Goal: Participate in discussion: Engage in conversation with other users on a specific topic

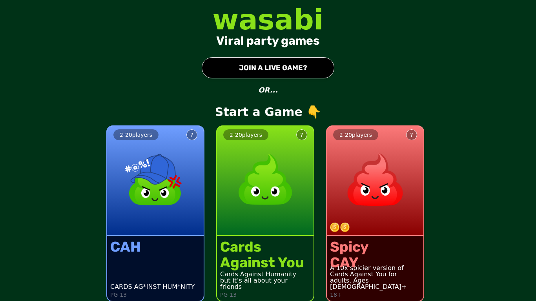
scroll to position [7, 0]
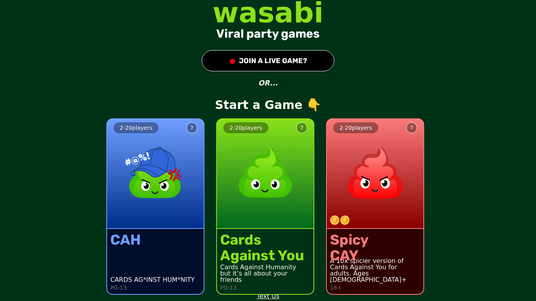
click at [150, 237] on div "CAH CARDS AG*INST HUM*NITY PG-13" at bounding box center [155, 261] width 97 height 65
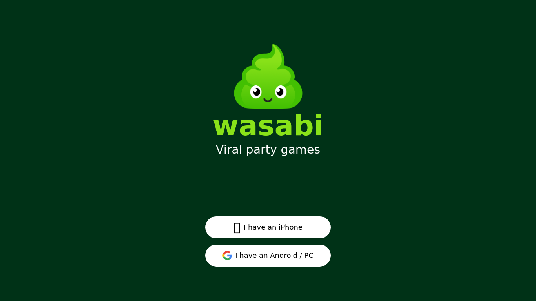
click at [272, 230] on button " I have an iPhone" at bounding box center [268, 228] width 126 height 22
click at [302, 255] on button "I have an Android / PC" at bounding box center [268, 256] width 126 height 22
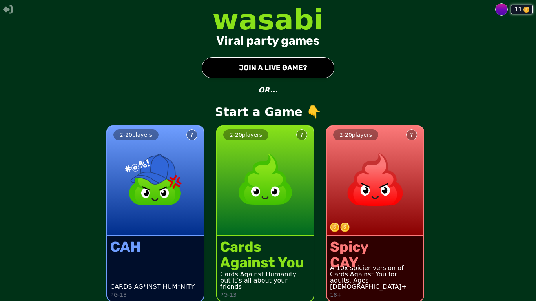
scroll to position [7, 0]
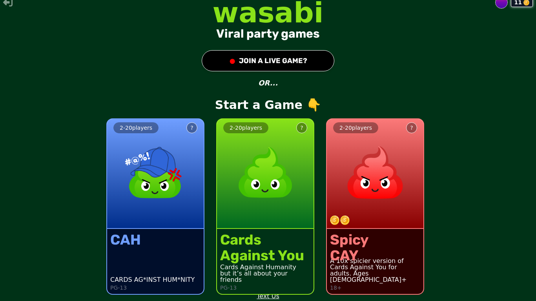
click at [163, 208] on div "2 - 20 players ?" at bounding box center [155, 174] width 97 height 110
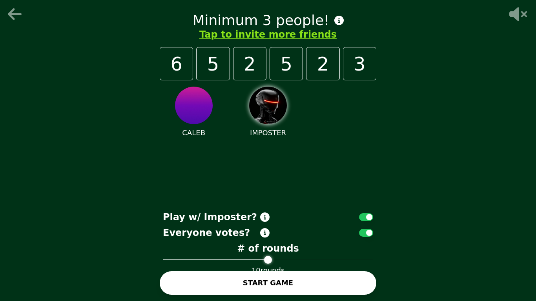
click at [11, 15] on icon at bounding box center [15, 14] width 14 height 12
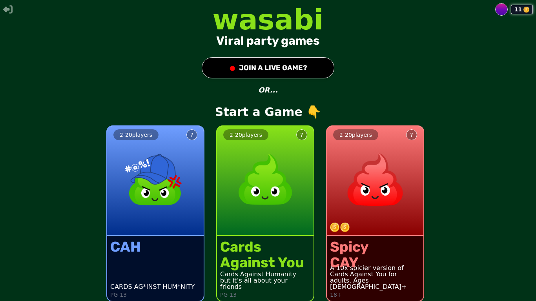
click at [233, 65] on button "● JOIN A LIVE GAME?" at bounding box center [268, 67] width 133 height 21
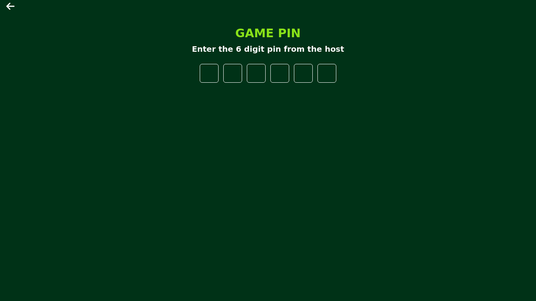
click at [12, 9] on icon at bounding box center [10, 6] width 9 height 9
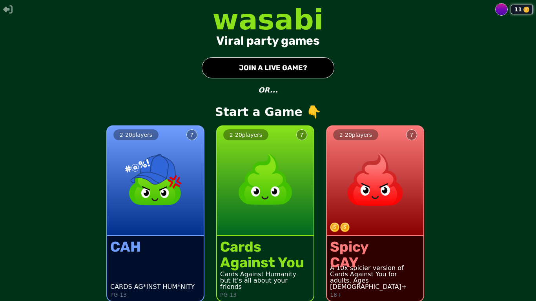
click at [147, 204] on img at bounding box center [155, 179] width 69 height 69
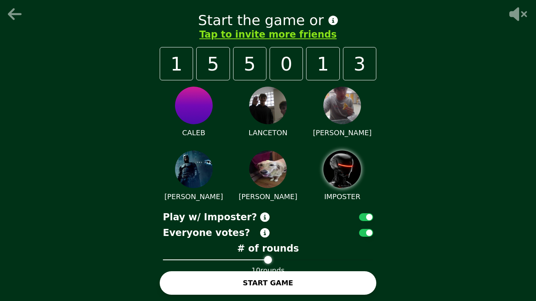
click at [293, 278] on button "START GAME" at bounding box center [268, 284] width 217 height 24
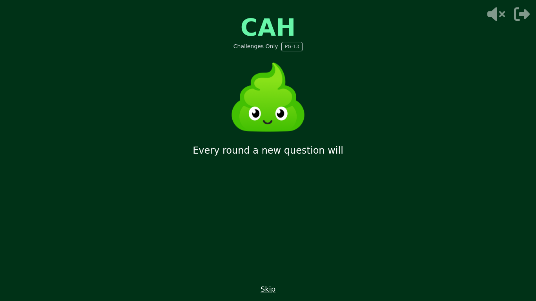
click at [269, 292] on button "Skip" at bounding box center [268, 289] width 15 height 11
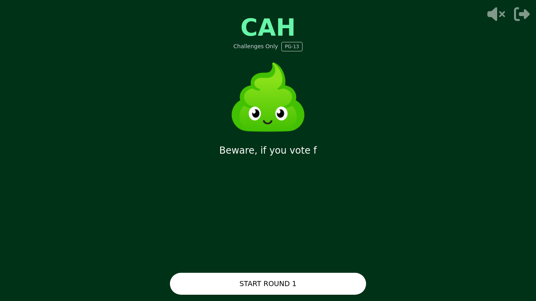
click at [269, 292] on button "START ROUND 1" at bounding box center [268, 284] width 196 height 22
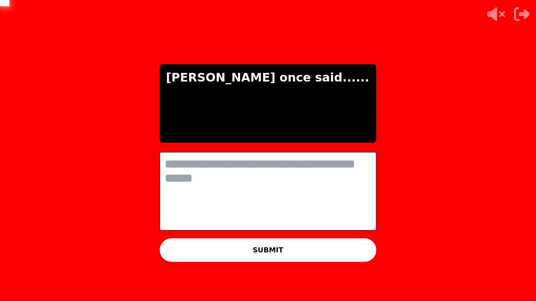
click at [260, 188] on textarea at bounding box center [268, 191] width 217 height 79
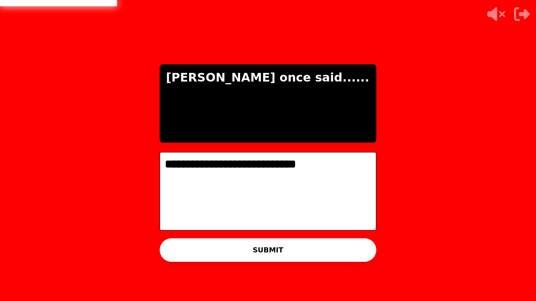
type textarea "**********"
click at [260, 245] on button "SUBMIT" at bounding box center [268, 251] width 217 height 24
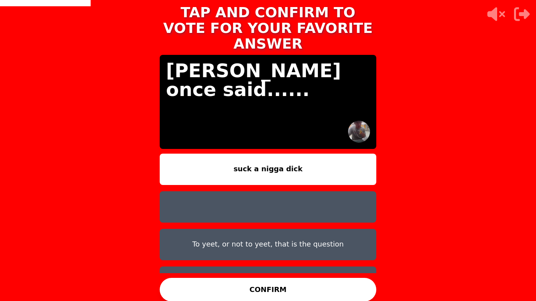
scroll to position [19, 0]
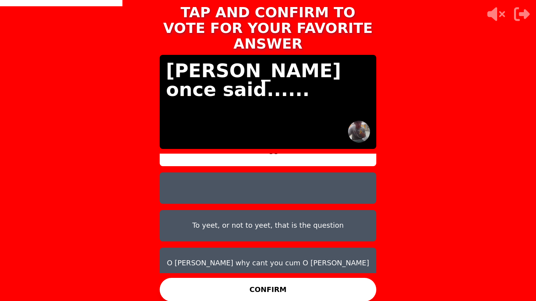
click at [307, 287] on button "CONFIRM" at bounding box center [268, 290] width 217 height 24
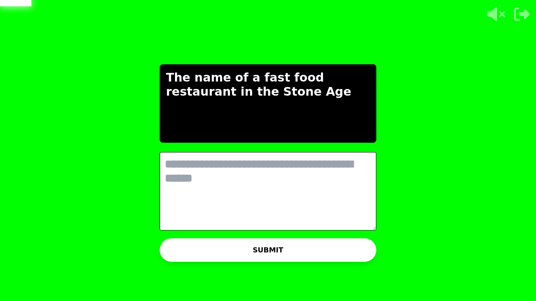
scroll to position [0, 0]
click at [217, 194] on textarea at bounding box center [268, 191] width 217 height 79
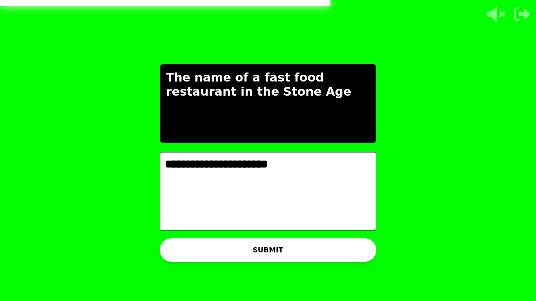
type textarea "**********"
click at [278, 257] on button "SUBMIT" at bounding box center [268, 251] width 217 height 24
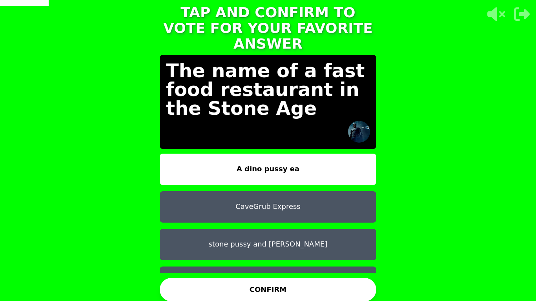
scroll to position [19, 0]
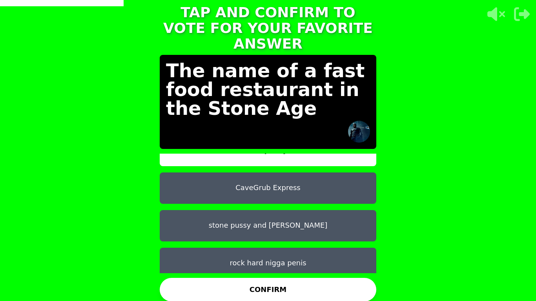
click at [279, 252] on button "rock hard nigga penis" at bounding box center [268, 263] width 217 height 31
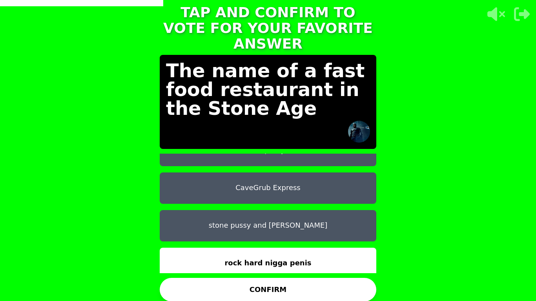
click at [281, 280] on button "CONFIRM" at bounding box center [268, 290] width 217 height 24
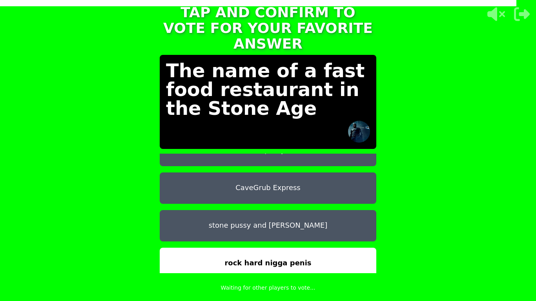
scroll to position [0, 0]
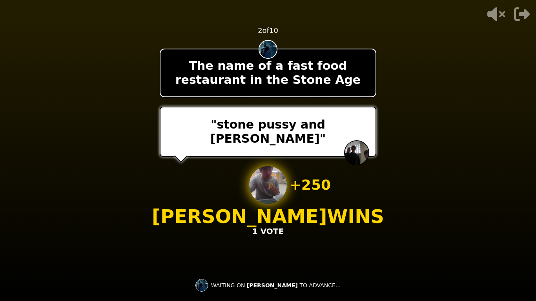
click at [292, 197] on div "+ 250 Keaton WINS 1 VOTE" at bounding box center [268, 201] width 232 height 71
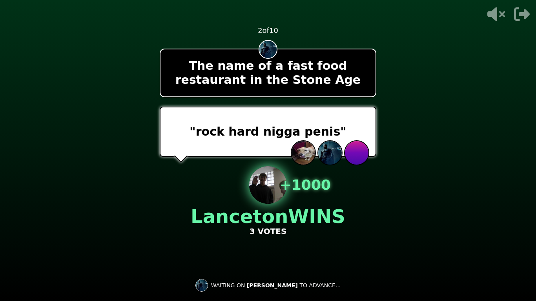
click at [292, 197] on div "+ 1000 Lanceton WINS 3 VOTES" at bounding box center [268, 201] width 155 height 71
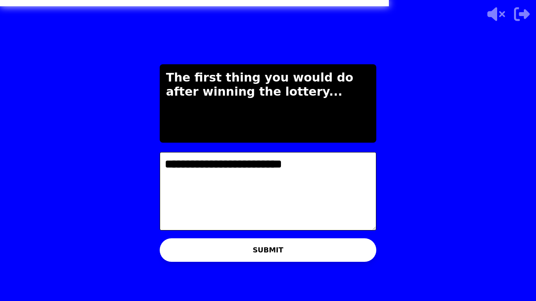
type textarea "**********"
click at [263, 243] on button "SUBMIT" at bounding box center [268, 251] width 217 height 24
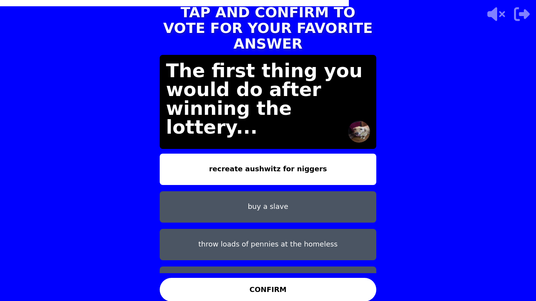
click at [271, 229] on button "throw loads of pennies at the homeless" at bounding box center [268, 244] width 217 height 31
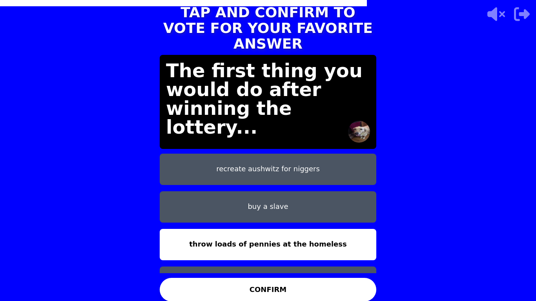
click at [296, 169] on button "recreate aushwitz for niggers" at bounding box center [268, 169] width 217 height 31
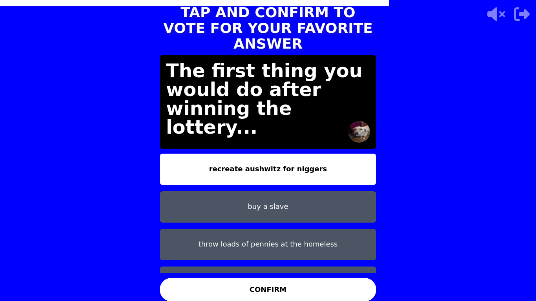
click at [271, 278] on button "CONFIRM" at bounding box center [268, 290] width 217 height 24
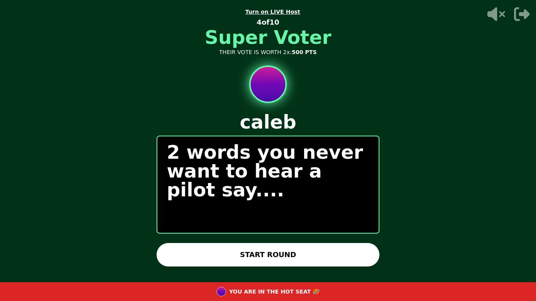
click at [276, 263] on button "START ROUND" at bounding box center [268, 255] width 223 height 24
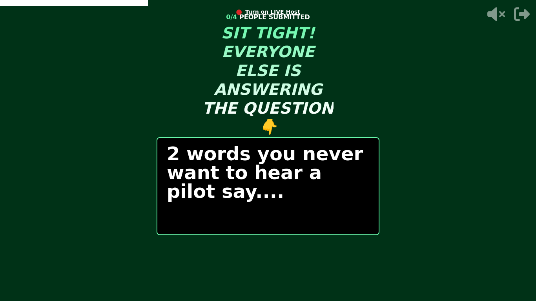
click at [497, 16] on icon at bounding box center [497, 14] width 18 height 14
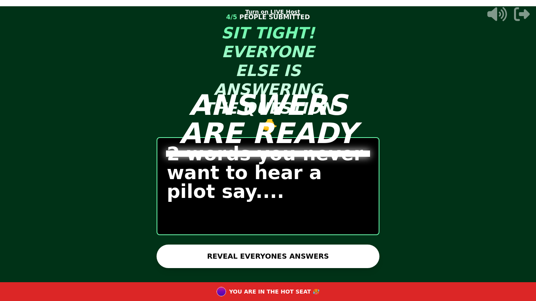
click at [309, 242] on div "ANSWERS ARE READY" at bounding box center [268, 150] width 236 height 301
click at [314, 256] on button "REVEAL EVERYONES ANSWERS" at bounding box center [268, 257] width 223 height 24
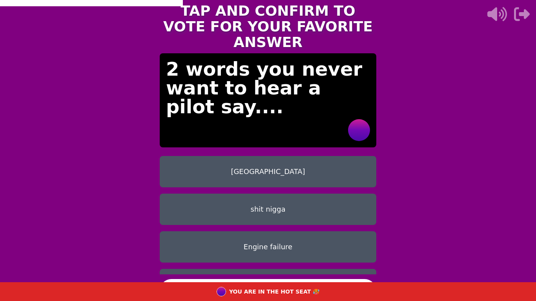
scroll to position [44, 0]
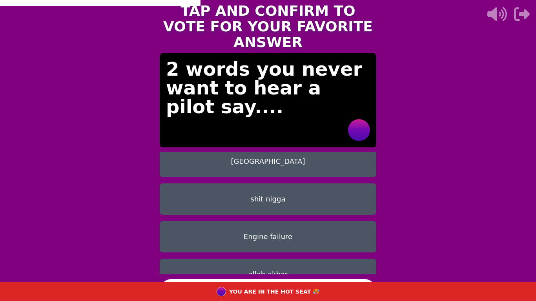
click at [342, 190] on button "shit nigga" at bounding box center [268, 199] width 217 height 31
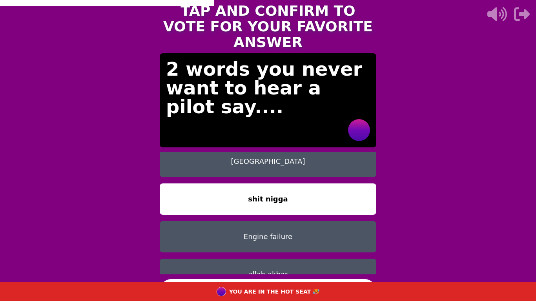
scroll to position [6, 0]
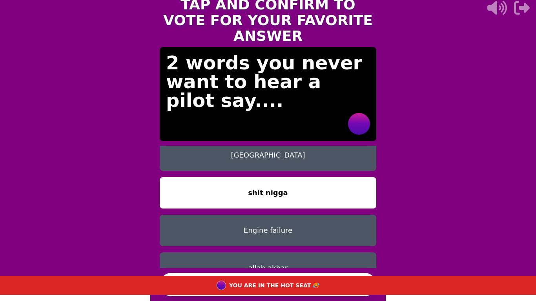
click at [336, 276] on button "CONFIRM" at bounding box center [268, 285] width 217 height 24
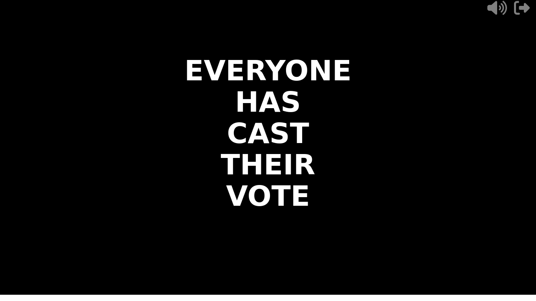
scroll to position [0, 0]
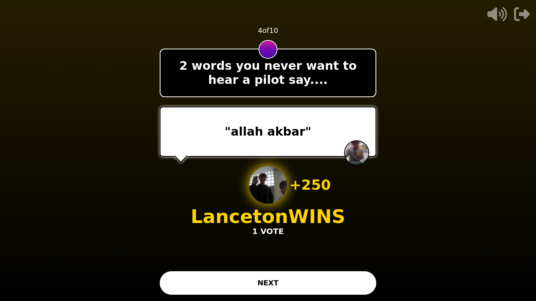
click at [316, 282] on button "NEXT" at bounding box center [268, 284] width 217 height 24
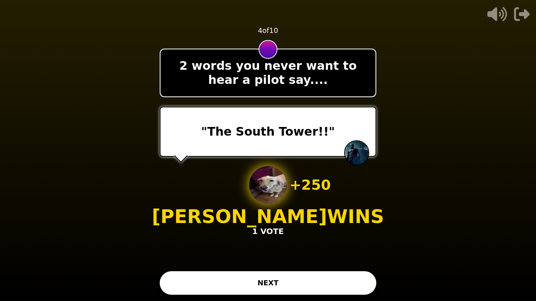
click at [319, 289] on button "NEXT" at bounding box center [268, 284] width 217 height 24
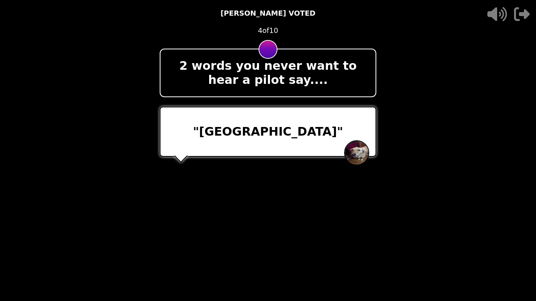
click at [317, 286] on div "- 500 PTS JACOB VOTED 4 of 10 2 words you never want to hear a pilot say.... "N…" at bounding box center [268, 150] width 217 height 301
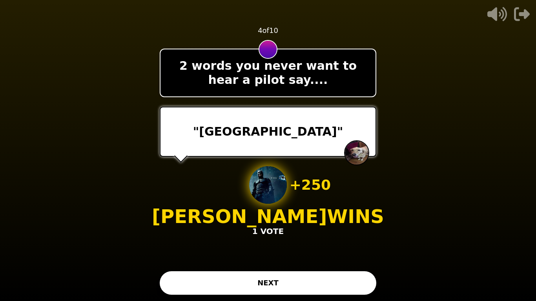
click at [317, 286] on button "NEXT" at bounding box center [268, 284] width 217 height 24
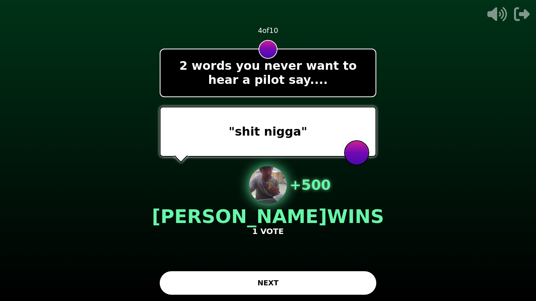
click at [317, 286] on button "NEXT" at bounding box center [268, 284] width 217 height 24
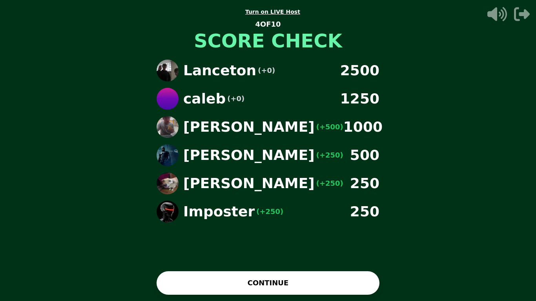
click at [312, 284] on button "CONTINUE" at bounding box center [268, 284] width 223 height 24
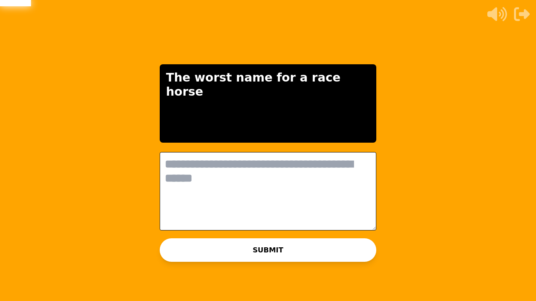
click at [320, 227] on textarea at bounding box center [268, 191] width 217 height 79
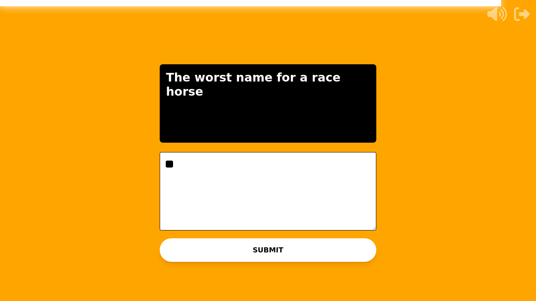
type textarea "*"
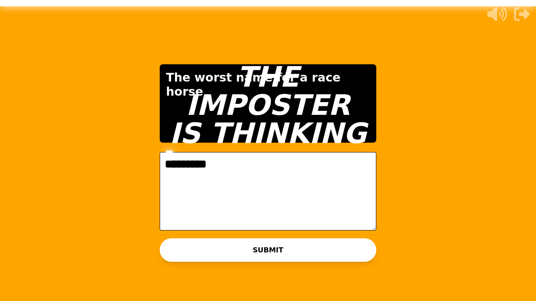
type textarea "**********"
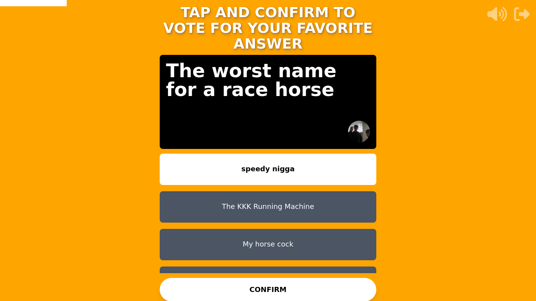
scroll to position [19, 0]
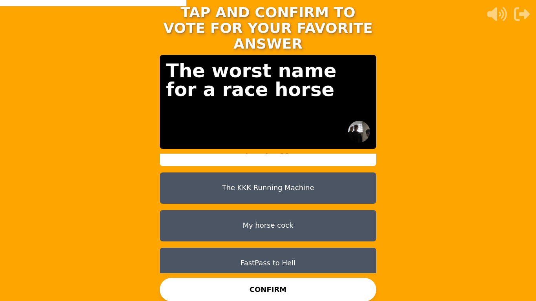
click at [356, 183] on button "The KKK Running Machine" at bounding box center [268, 188] width 217 height 31
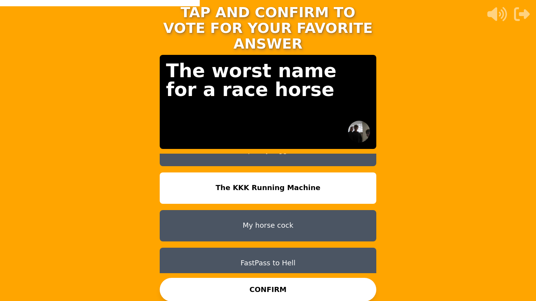
scroll to position [0, 0]
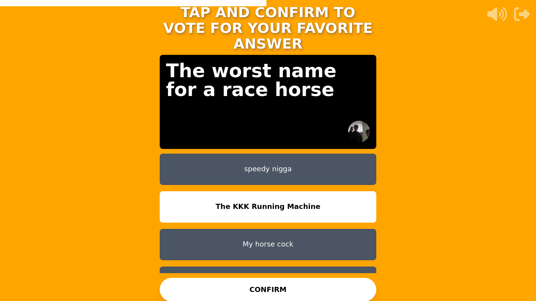
click at [290, 285] on button "CONFIRM" at bounding box center [268, 290] width 217 height 24
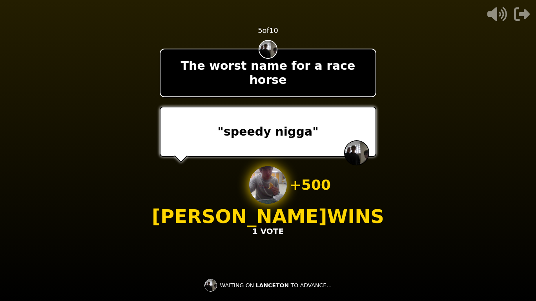
click at [305, 212] on p "Keaton WINS" at bounding box center [268, 216] width 232 height 19
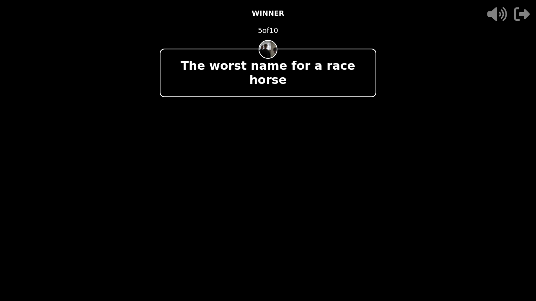
click at [305, 212] on p "Jacob WINS" at bounding box center [268, 216] width 232 height 19
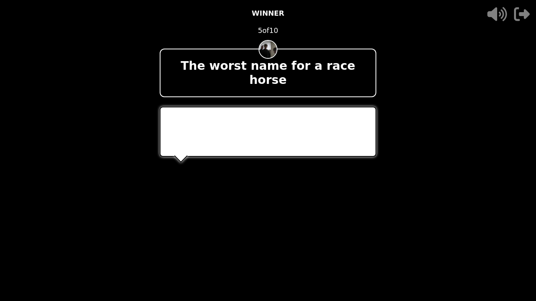
click at [305, 212] on p "Jacob WINS" at bounding box center [268, 216] width 232 height 19
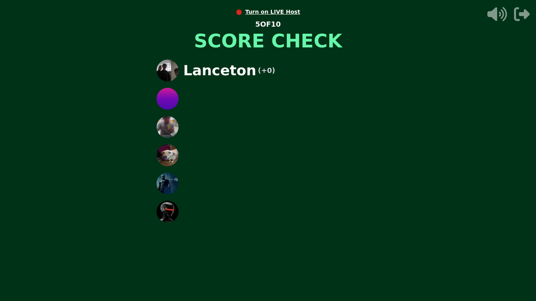
click at [303, 210] on div at bounding box center [268, 212] width 236 height 22
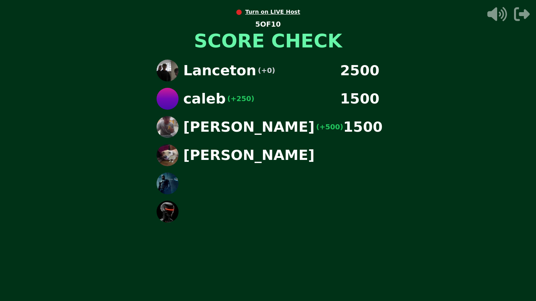
click at [303, 209] on div at bounding box center [268, 212] width 236 height 22
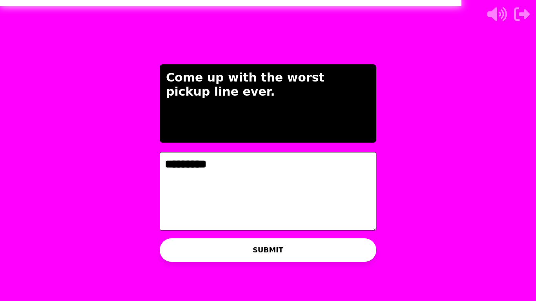
type textarea "*********"
click at [314, 248] on button "SUBMIT" at bounding box center [268, 251] width 217 height 24
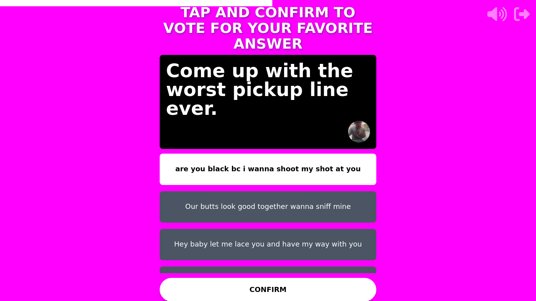
click at [321, 287] on button "CONFIRM" at bounding box center [268, 290] width 217 height 24
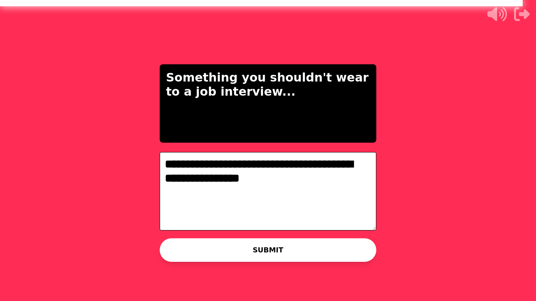
type textarea "**********"
click at [354, 248] on button "SUBMIT" at bounding box center [268, 251] width 217 height 24
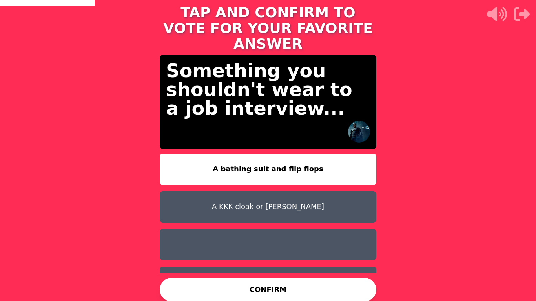
click at [321, 208] on button "A KKK cloak or Hitler" at bounding box center [268, 207] width 217 height 31
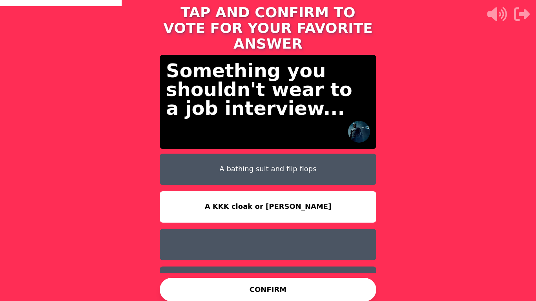
click at [316, 289] on button "CONFIRM" at bounding box center [268, 290] width 217 height 24
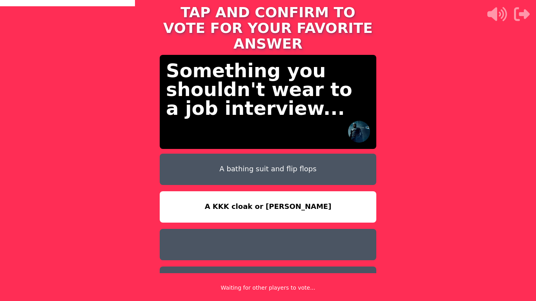
scroll to position [19, 0]
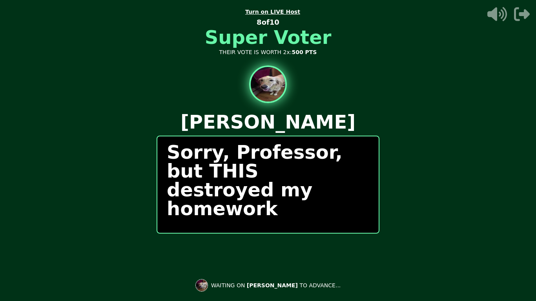
click at [336, 163] on p "Sorry, Professor, but THIS destroyed my homework" at bounding box center [268, 180] width 203 height 75
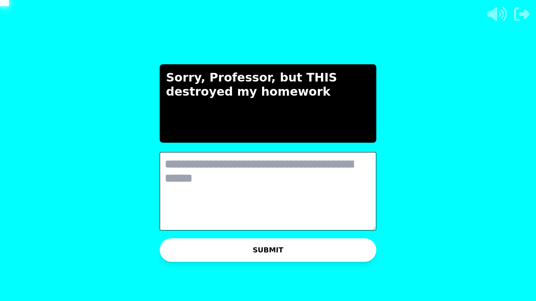
scroll to position [0, 0]
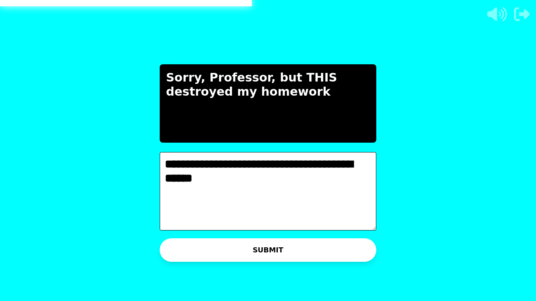
type textarea "**********"
click at [293, 241] on button "SUBMIT" at bounding box center [268, 251] width 217 height 24
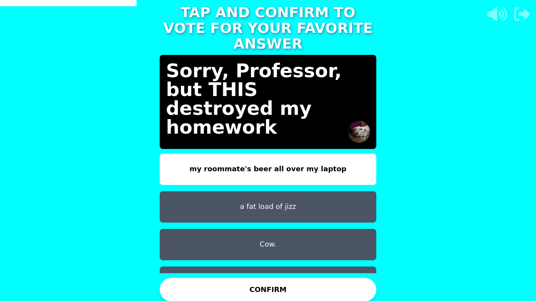
scroll to position [19, 0]
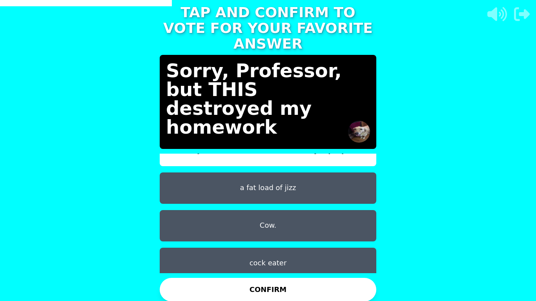
click at [317, 181] on button "a fat load of jizz" at bounding box center [268, 188] width 217 height 31
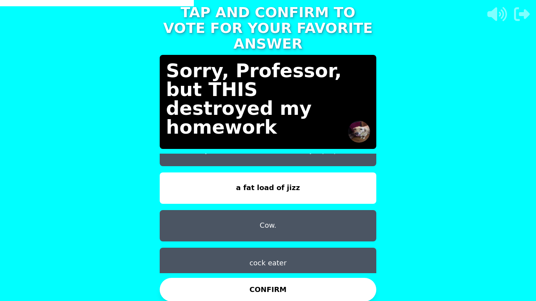
click at [296, 282] on button "CONFIRM" at bounding box center [268, 290] width 217 height 24
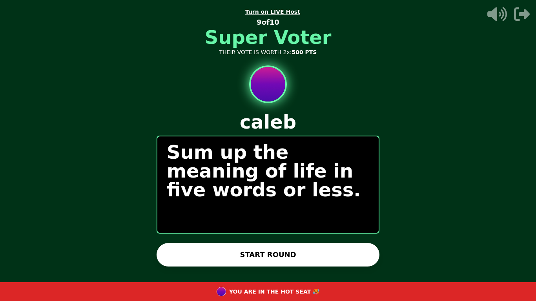
click at [320, 249] on button "START ROUND" at bounding box center [268, 255] width 223 height 24
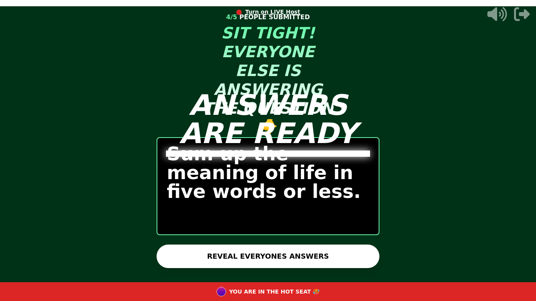
click at [320, 249] on button "REVEAL EVERYONES ANSWERS" at bounding box center [268, 257] width 223 height 24
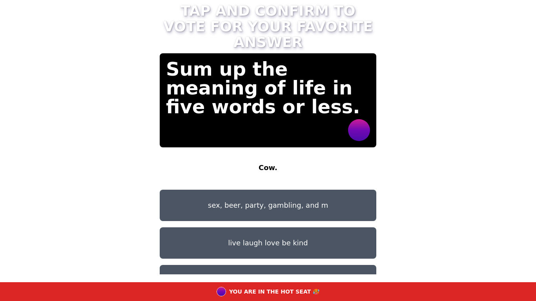
scroll to position [44, 0]
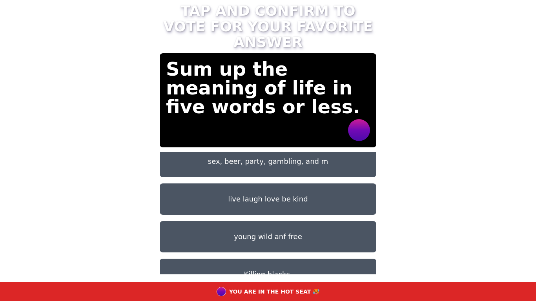
click at [301, 259] on button "Killing blacks." at bounding box center [268, 274] width 217 height 31
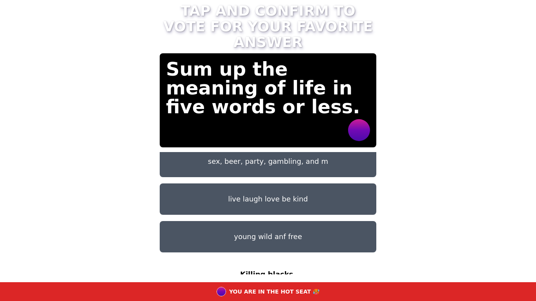
scroll to position [6, 0]
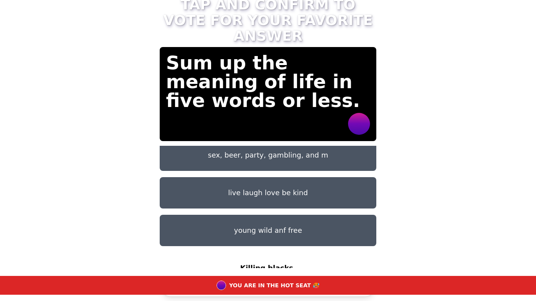
click at [294, 278] on div "YOU ARE IN THE HOT SEAT 🥵" at bounding box center [268, 285] width 536 height 19
click at [296, 295] on div "YOU ARE IN THE HOT SEAT 🥵" at bounding box center [268, 285] width 536 height 19
click at [311, 296] on button "CONFIRM" at bounding box center [268, 285] width 217 height 24
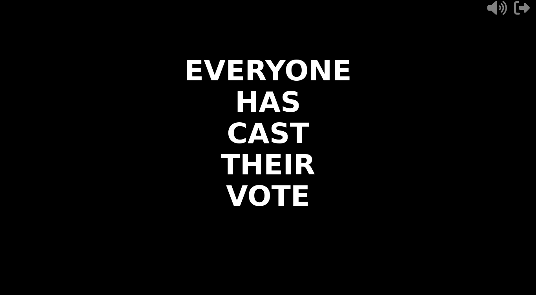
scroll to position [0, 0]
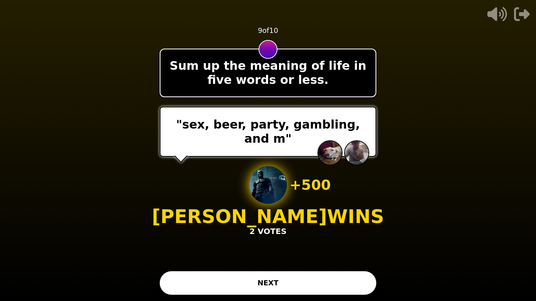
click at [315, 278] on button "NEXT" at bounding box center [268, 284] width 217 height 24
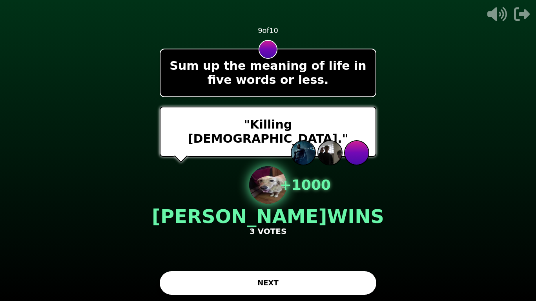
click at [315, 278] on button "NEXT" at bounding box center [268, 284] width 217 height 24
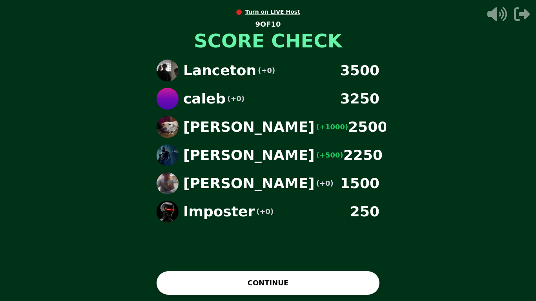
click at [315, 278] on button "CONTINUE" at bounding box center [268, 284] width 223 height 24
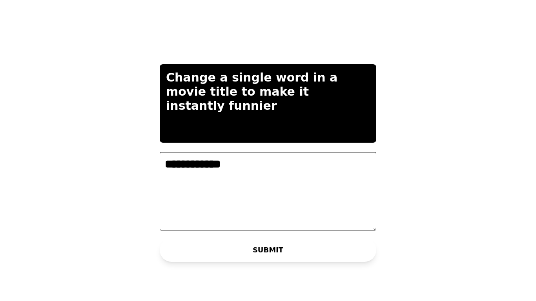
type textarea "**********"
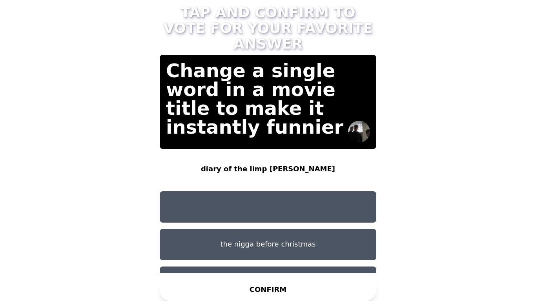
scroll to position [19, 0]
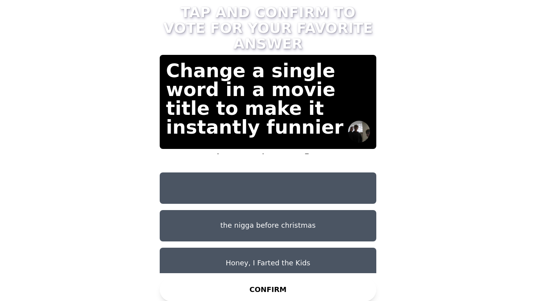
click at [310, 212] on button "the nigga before christmas" at bounding box center [268, 225] width 217 height 31
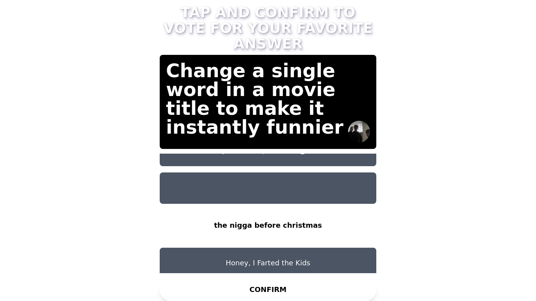
scroll to position [0, 0]
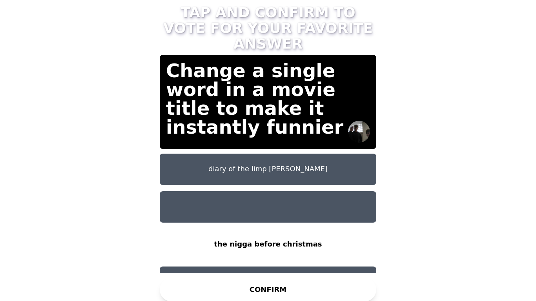
click at [327, 173] on button "diary of the limp dick kid" at bounding box center [268, 169] width 217 height 31
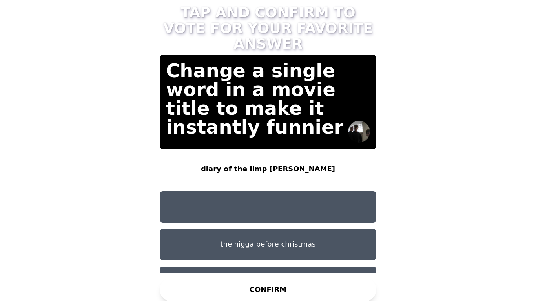
click at [321, 292] on button "CONFIRM" at bounding box center [268, 290] width 217 height 24
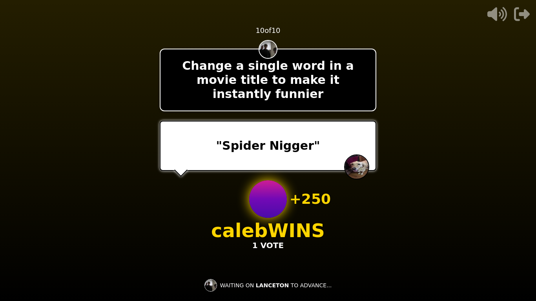
click at [321, 292] on div "WAITING ON LANCETON TO ADVANCE..." at bounding box center [268, 285] width 140 height 19
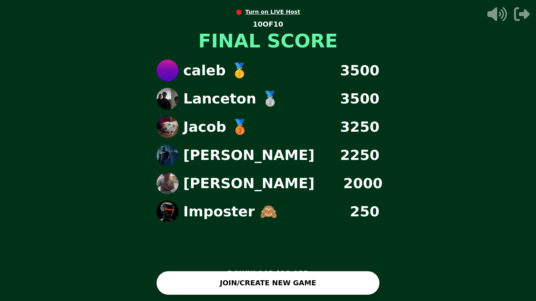
click at [321, 292] on button "JOIN/CREATE NEW GAME" at bounding box center [268, 284] width 223 height 24
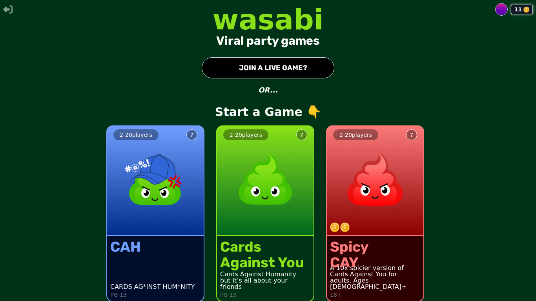
click at [163, 226] on div "2 - 20 players ?" at bounding box center [155, 181] width 97 height 110
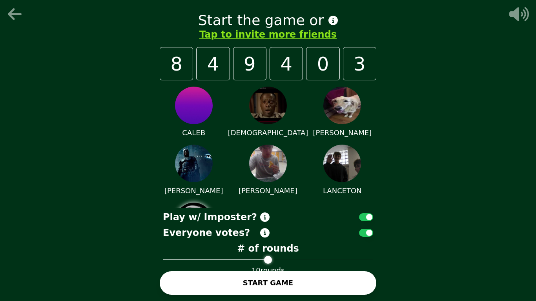
click at [270, 282] on button "START GAME" at bounding box center [268, 284] width 217 height 24
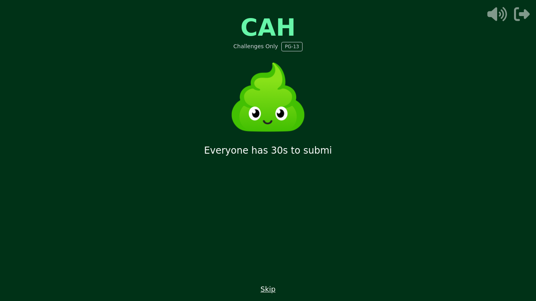
click at [270, 282] on div "CAH Challenges Only PG-13 Everyone has 30s to submi Skip" at bounding box center [268, 150] width 236 height 301
click at [268, 294] on button "Skip" at bounding box center [268, 289] width 15 height 11
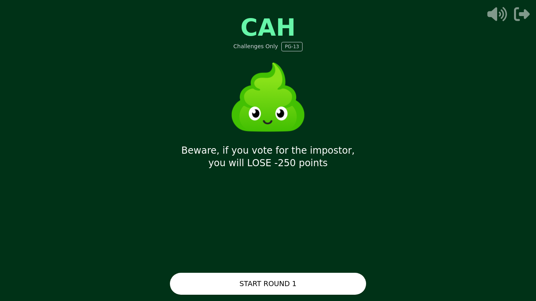
click at [268, 294] on button "START ROUND 1" at bounding box center [268, 284] width 196 height 22
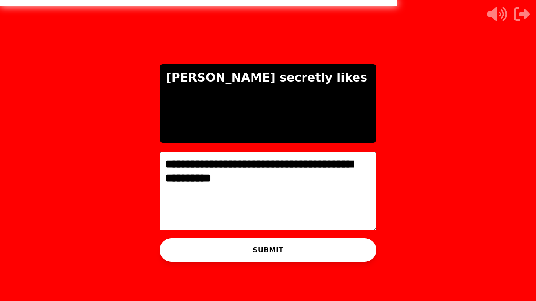
click at [183, 179] on textarea "**********" at bounding box center [268, 191] width 217 height 79
type textarea "**********"
click at [259, 240] on button "SUBMIT" at bounding box center [268, 251] width 217 height 24
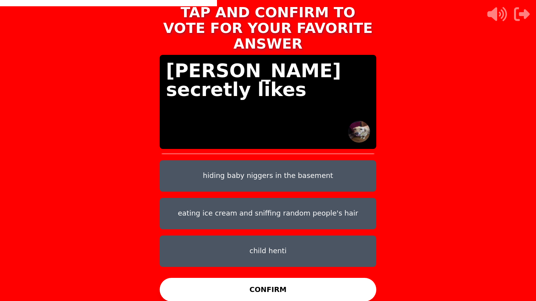
scroll to position [31, 0]
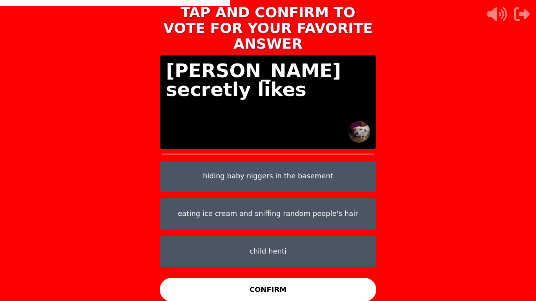
click at [301, 166] on button "hiding baby niggers in the basement" at bounding box center [268, 176] width 217 height 31
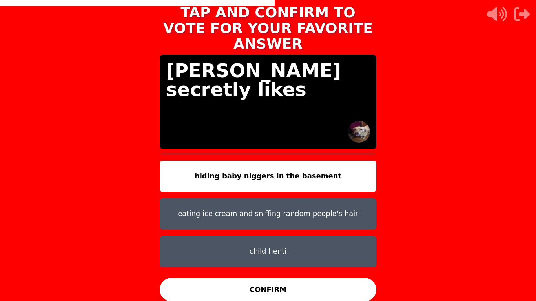
click at [278, 285] on button "CONFIRM" at bounding box center [268, 290] width 217 height 24
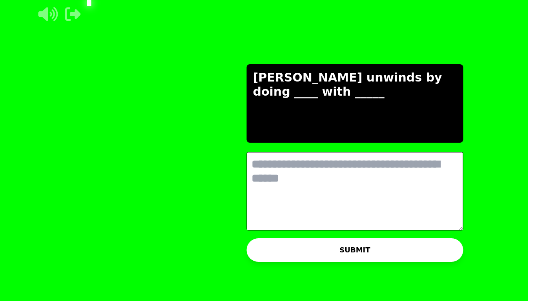
scroll to position [0, 0]
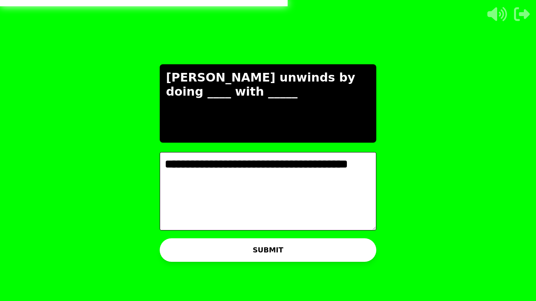
type textarea "**********"
click at [281, 247] on button "SUBMIT" at bounding box center [268, 251] width 217 height 24
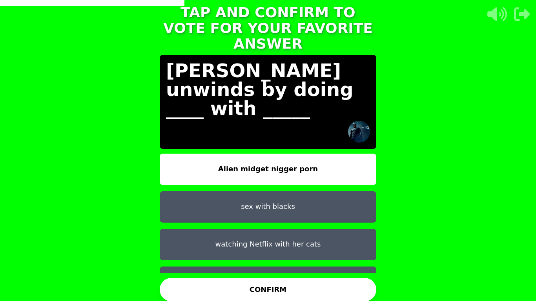
scroll to position [57, 0]
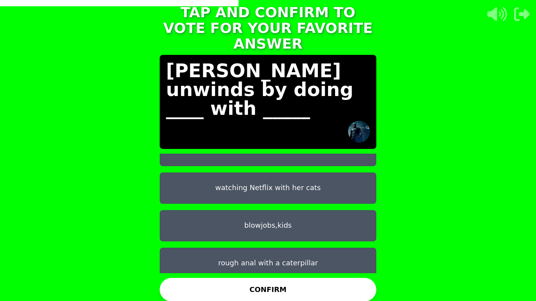
click at [295, 282] on button "CONFIRM" at bounding box center [268, 290] width 217 height 24
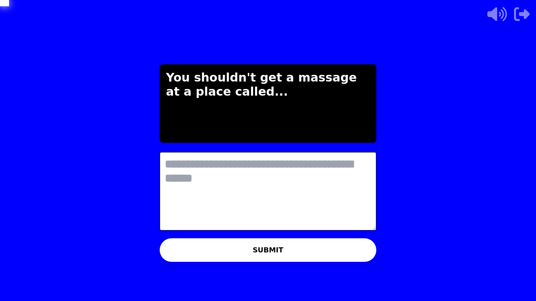
scroll to position [0, 0]
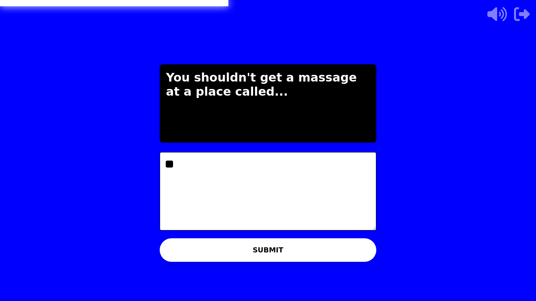
type textarea "*"
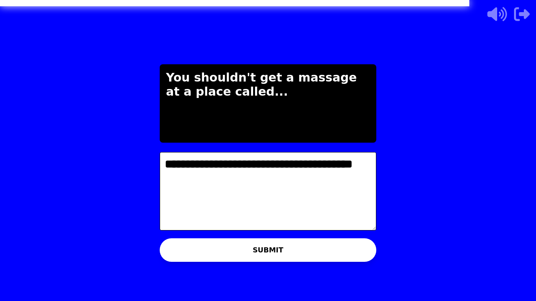
type textarea "**********"
click at [325, 257] on button "SUBMIT" at bounding box center [268, 251] width 217 height 24
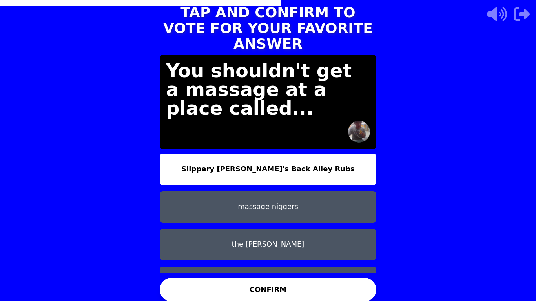
click at [315, 203] on button "massage niggers" at bounding box center [268, 207] width 217 height 31
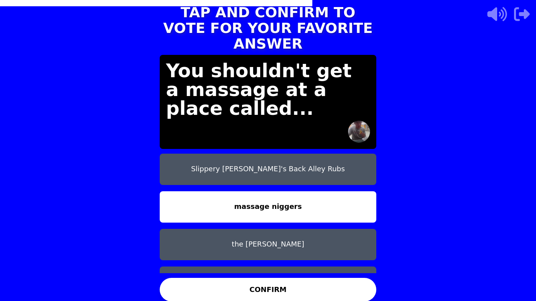
click at [320, 290] on button "CONFIRM" at bounding box center [268, 290] width 217 height 24
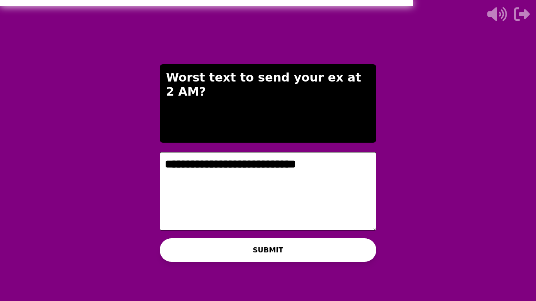
type textarea "**********"
click at [344, 239] on button "SUBMIT" at bounding box center [268, 251] width 217 height 24
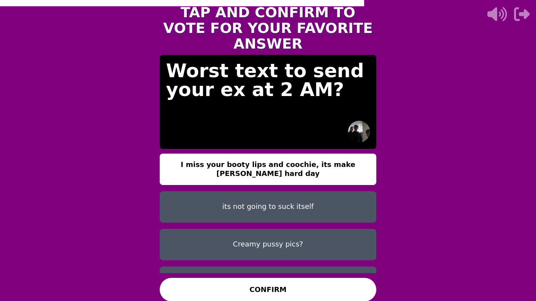
scroll to position [57, 0]
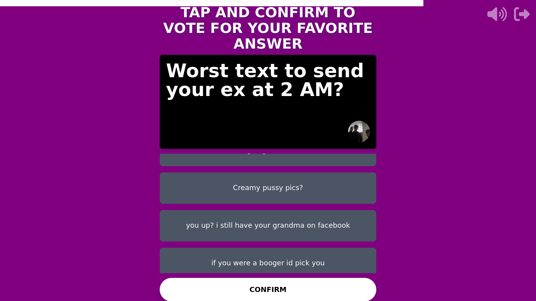
click at [320, 285] on button "CONFIRM" at bounding box center [268, 290] width 217 height 24
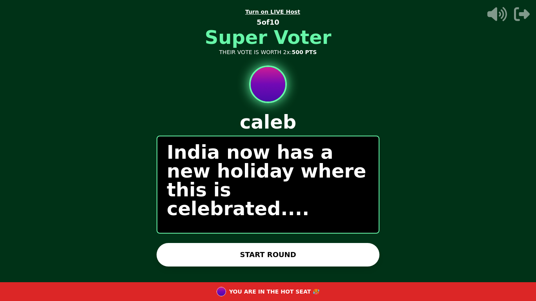
click at [319, 266] on button "START ROUND" at bounding box center [268, 255] width 223 height 24
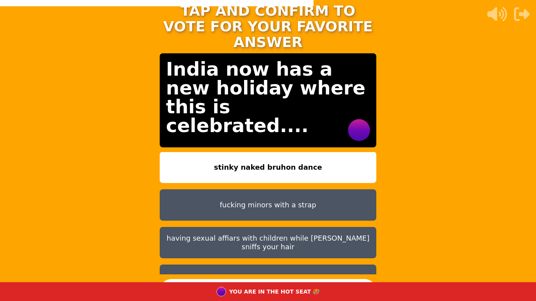
scroll to position [0, 0]
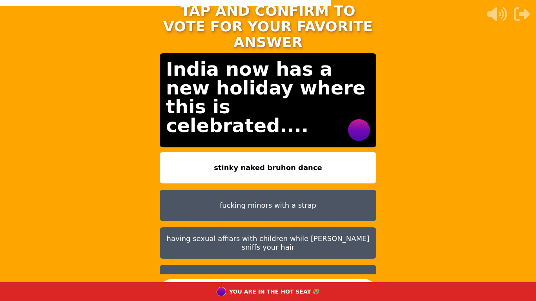
click at [310, 197] on button "fucking minors with a strap" at bounding box center [268, 205] width 217 height 31
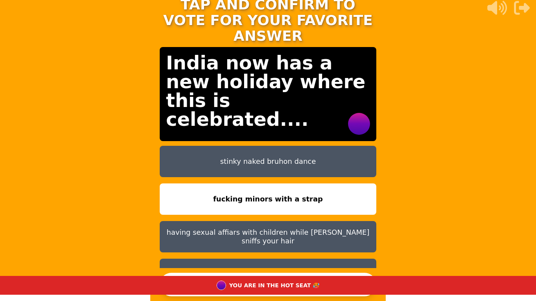
click at [320, 146] on button "stinky naked bruhon dance" at bounding box center [268, 161] width 217 height 31
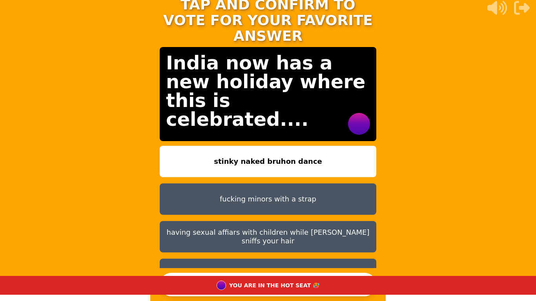
scroll to position [82, 0]
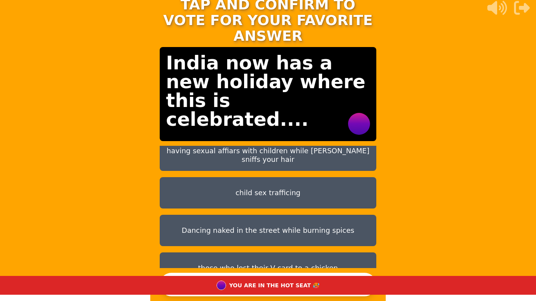
click at [328, 283] on div "YOU ARE IN THE HOT SEAT 🥵" at bounding box center [268, 285] width 536 height 19
click at [332, 275] on button "CONFIRM" at bounding box center [268, 285] width 217 height 24
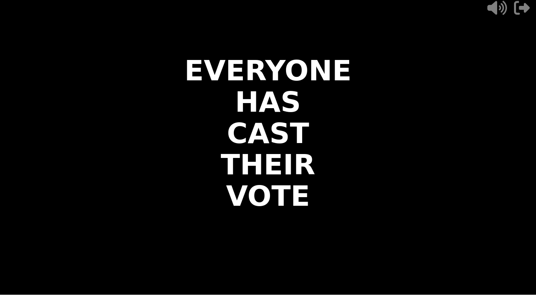
scroll to position [0, 0]
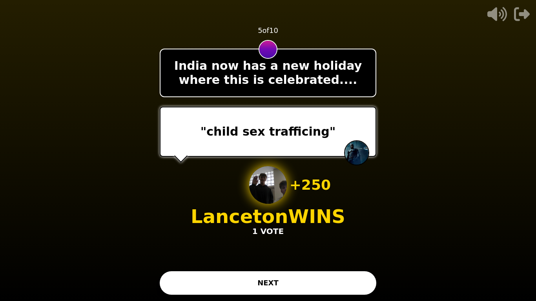
click at [332, 275] on button "NEXT" at bounding box center [268, 284] width 217 height 24
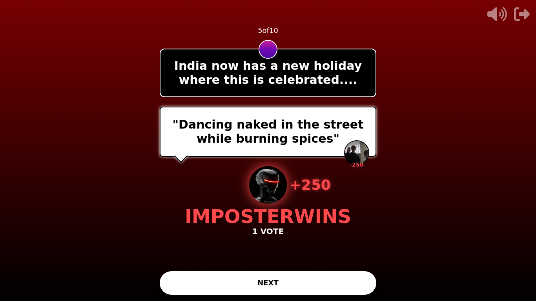
click at [332, 275] on button "NEXT" at bounding box center [268, 284] width 217 height 24
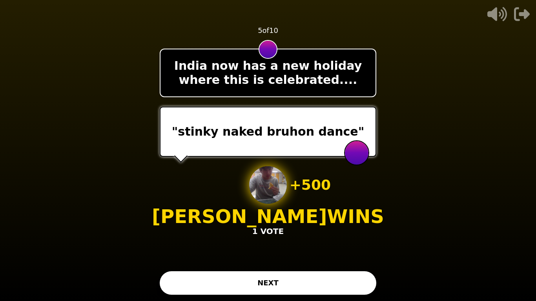
click at [332, 275] on button "NEXT" at bounding box center [268, 284] width 217 height 24
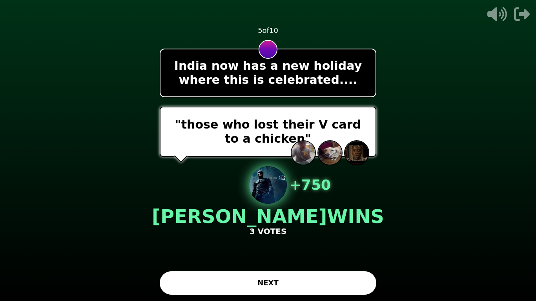
click at [332, 275] on button "NEXT" at bounding box center [268, 284] width 217 height 24
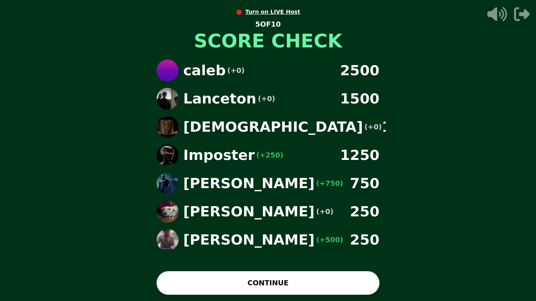
click at [332, 275] on button "CONTINUE" at bounding box center [268, 284] width 223 height 24
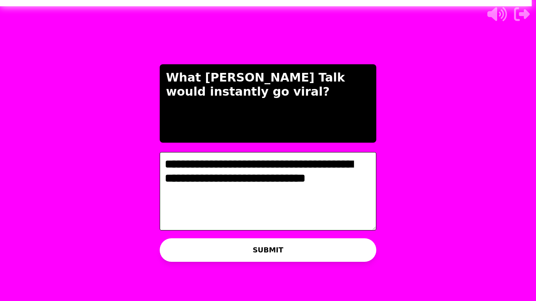
type textarea "**********"
click at [289, 256] on button "SUBMIT" at bounding box center [268, 251] width 217 height 24
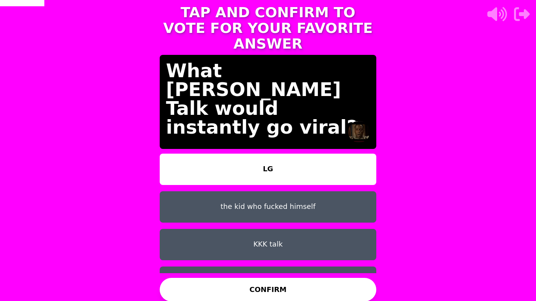
scroll to position [57, 0]
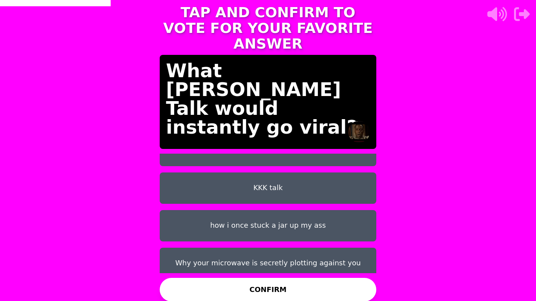
click at [290, 213] on button "how i once stuck a jar up my ass" at bounding box center [268, 225] width 217 height 31
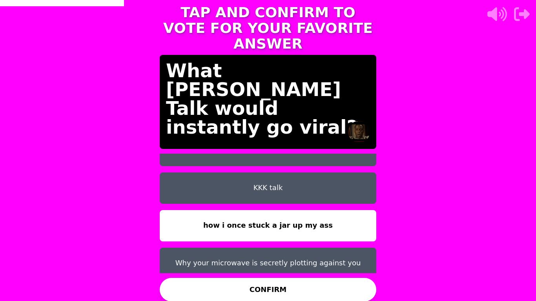
click at [291, 289] on button "CONFIRM" at bounding box center [268, 290] width 217 height 24
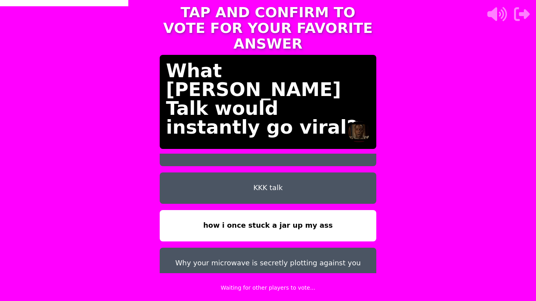
click at [291, 289] on p "Waiting for other players to vote..." at bounding box center [268, 288] width 95 height 8
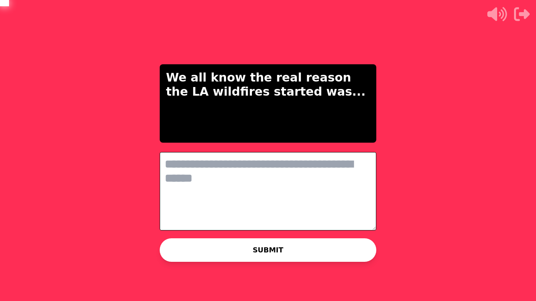
scroll to position [0, 0]
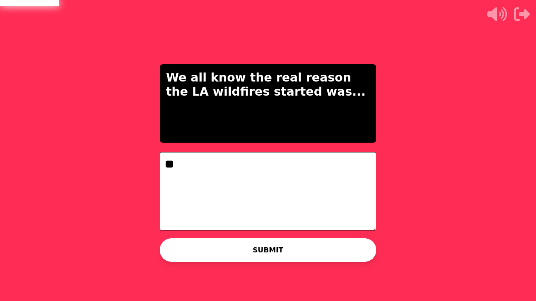
type textarea "*"
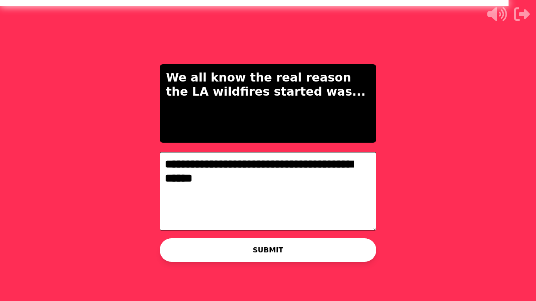
type textarea "**********"
click at [259, 251] on button "SUBMIT" at bounding box center [268, 251] width 217 height 24
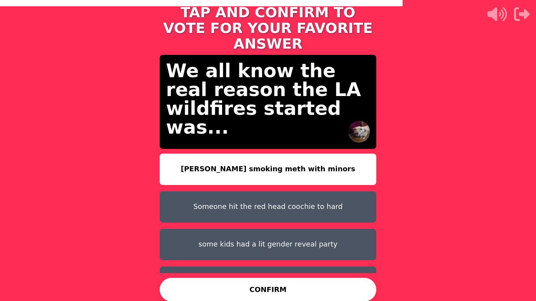
click at [273, 293] on button "CONFIRM" at bounding box center [268, 290] width 217 height 24
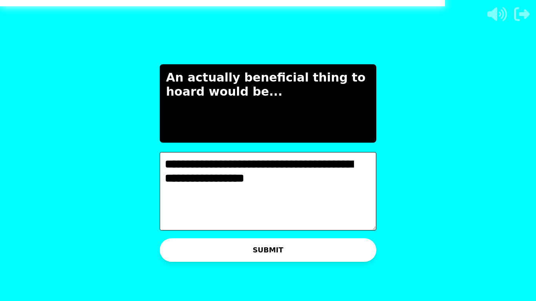
type textarea "**********"
click at [276, 251] on button "SUBMIT" at bounding box center [268, 251] width 217 height 24
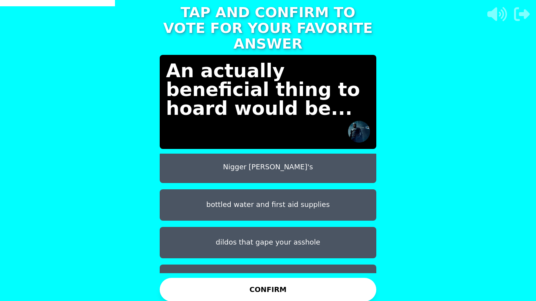
scroll to position [57, 0]
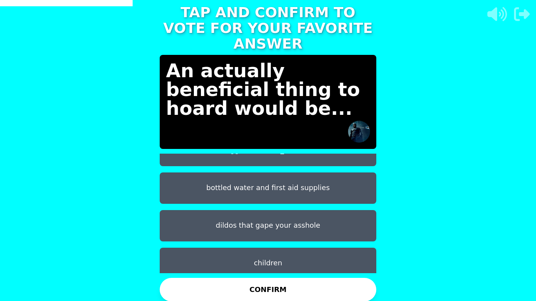
click at [292, 219] on button "dildos that gape your asshole" at bounding box center [268, 225] width 217 height 31
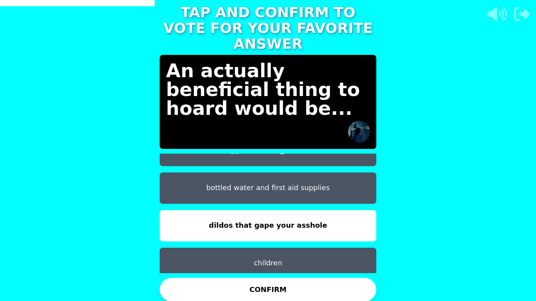
click at [301, 290] on button "CONFIRM" at bounding box center [268, 290] width 217 height 24
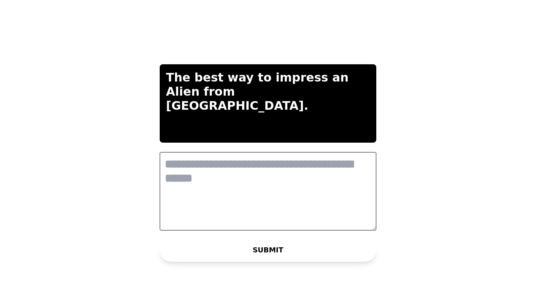
scroll to position [0, 0]
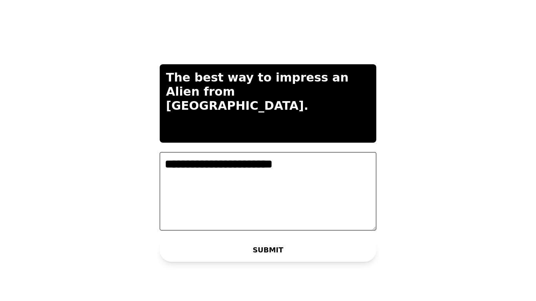
click at [201, 166] on textarea "**********" at bounding box center [268, 191] width 217 height 79
click at [299, 163] on textarea "**********" at bounding box center [268, 191] width 217 height 79
type textarea "**********"
click at [304, 253] on button "SUBMIT" at bounding box center [268, 251] width 217 height 24
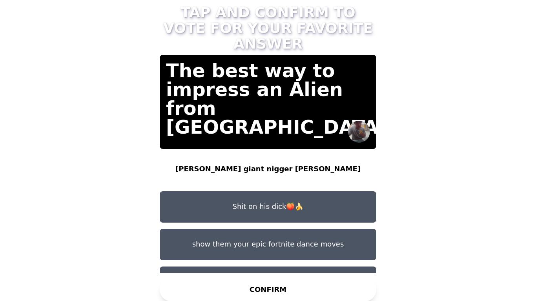
click at [327, 194] on button "Shit on his dick🍑🍌" at bounding box center [268, 207] width 217 height 31
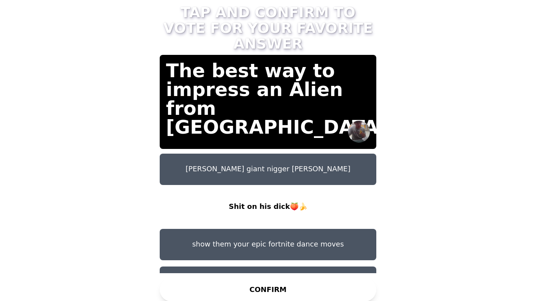
click at [324, 164] on button "jason luvs giant nigger dick" at bounding box center [268, 169] width 217 height 31
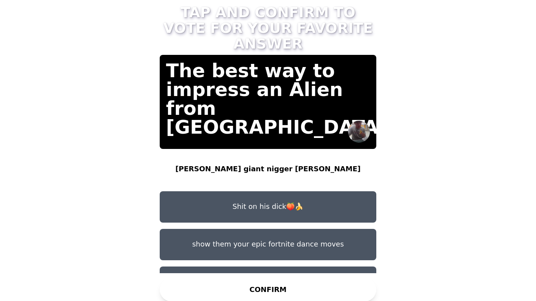
click at [310, 289] on button "CONFIRM" at bounding box center [268, 290] width 217 height 24
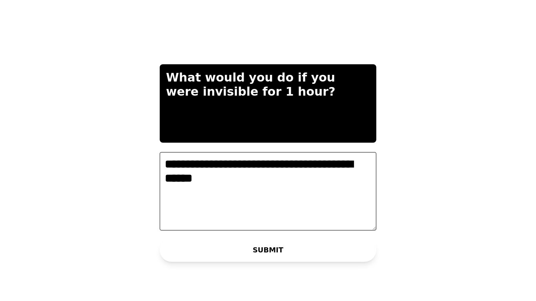
type textarea "**********"
click at [261, 256] on button "SUBMIT" at bounding box center [268, 251] width 217 height 24
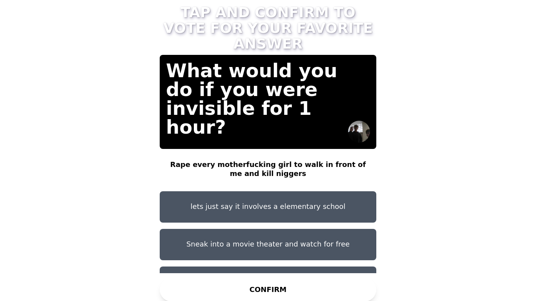
scroll to position [57, 0]
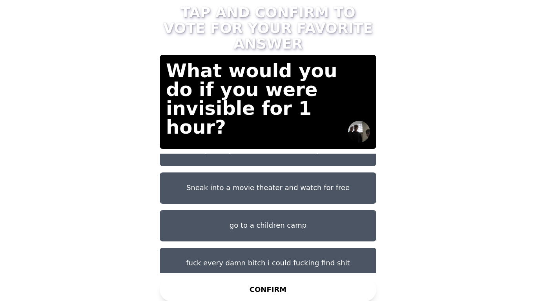
click at [292, 285] on button "CONFIRM" at bounding box center [268, 290] width 217 height 24
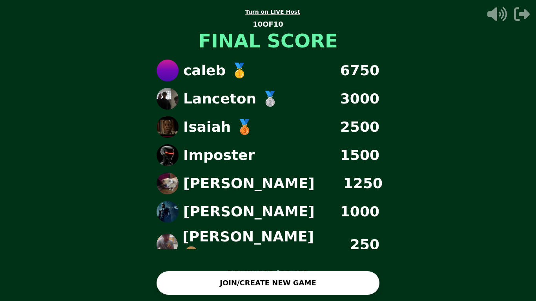
click at [528, 11] on icon "button" at bounding box center [522, 14] width 16 height 16
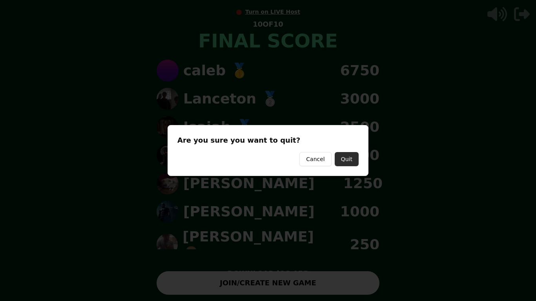
click at [349, 157] on button "Quit" at bounding box center [347, 159] width 24 height 14
